Goal: Information Seeking & Learning: Learn about a topic

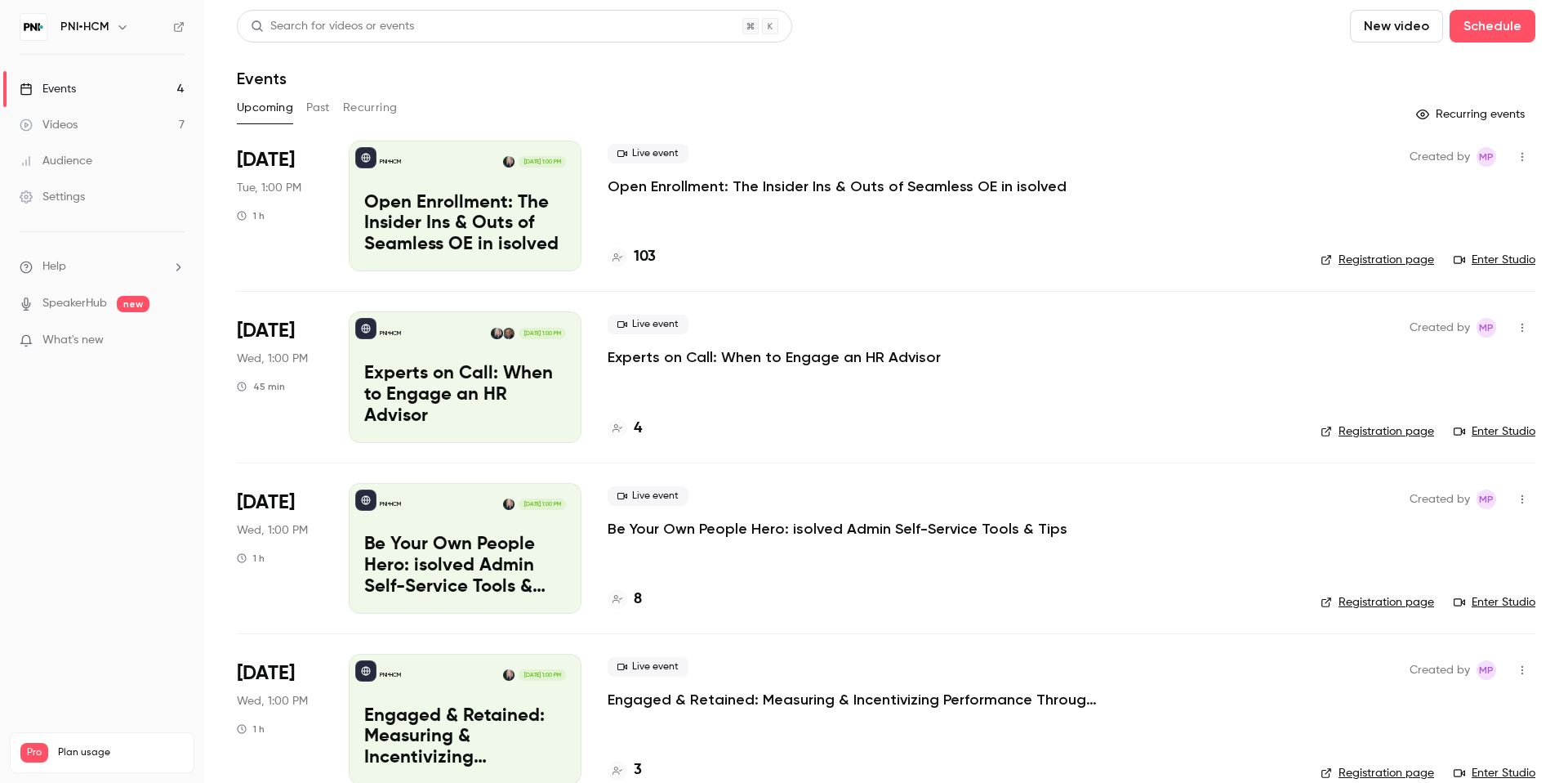
click at [721, 182] on p "Open Enrollment: The Insider Ins & Outs of Seamless OE in isolved" at bounding box center [837, 187] width 459 height 20
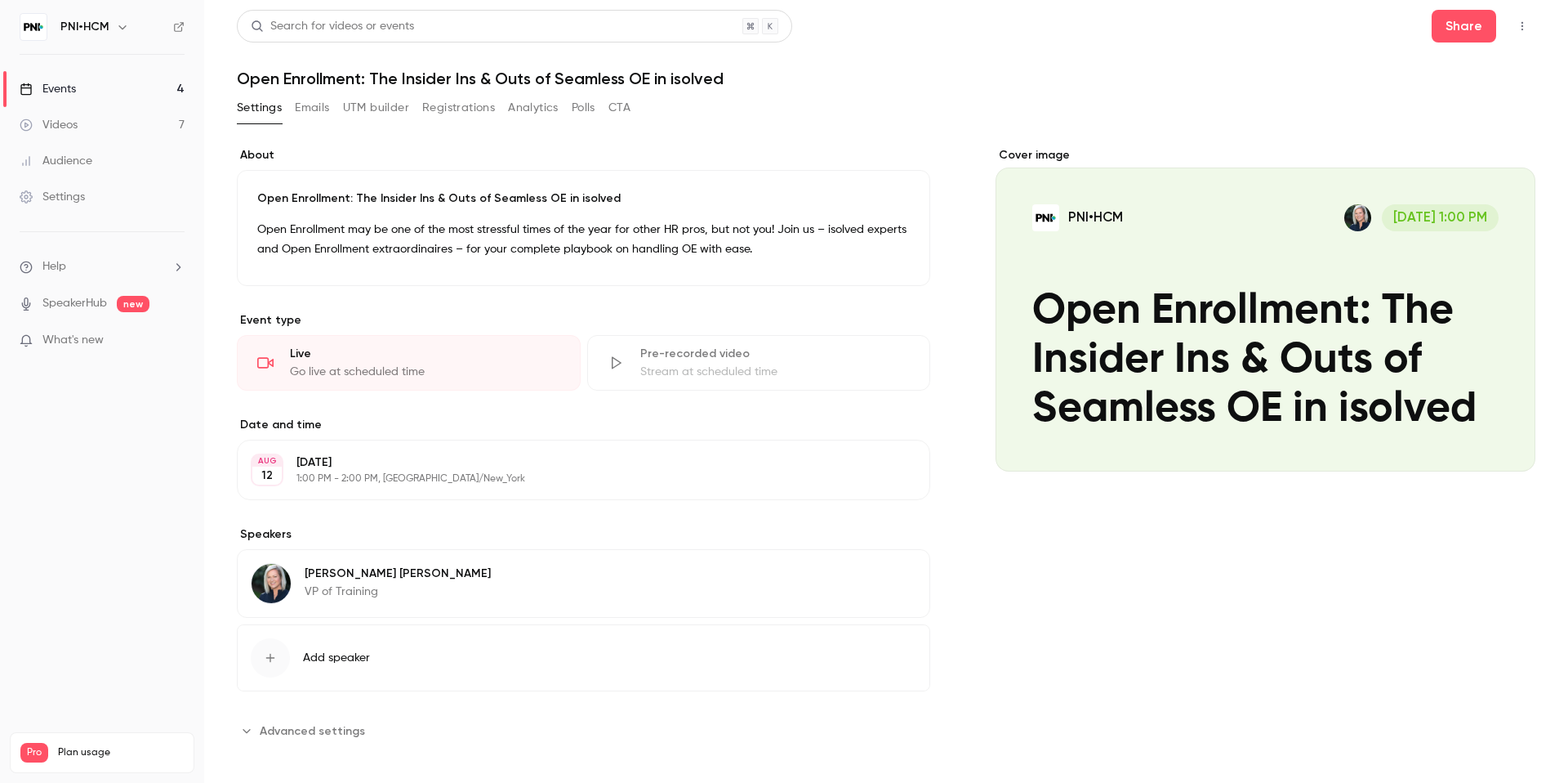
click at [727, 78] on h1 "Open Enrollment: The Insider Ins & Outs of Seamless OE in isolved" at bounding box center [886, 79] width 1298 height 20
copy div "Open Enrollment: The Insider Ins & Outs of Seamless OE in isolved Settings Emai…"
click at [730, 89] on div "**********" at bounding box center [886, 396] width 1298 height 773
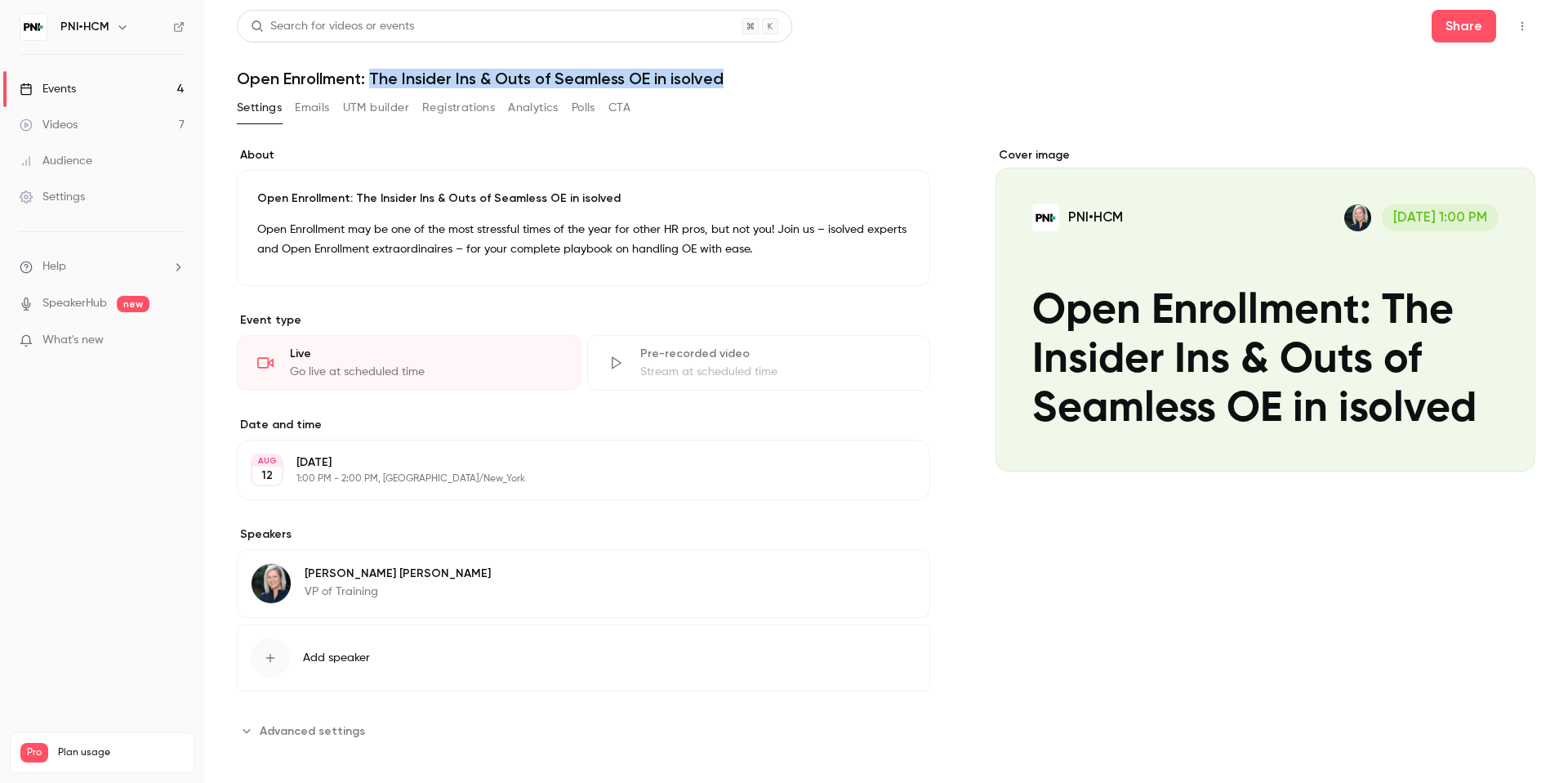
drag, startPoint x: 732, startPoint y: 78, endPoint x: 371, endPoint y: 73, distance: 361.0
click at [371, 73] on h1 "Open Enrollment: The Insider Ins & Outs of Seamless OE in isolved" at bounding box center [886, 79] width 1298 height 20
copy h1 "The Insider Ins & Outs of Seamless OE in isolved"
